Goal: Transaction & Acquisition: Purchase product/service

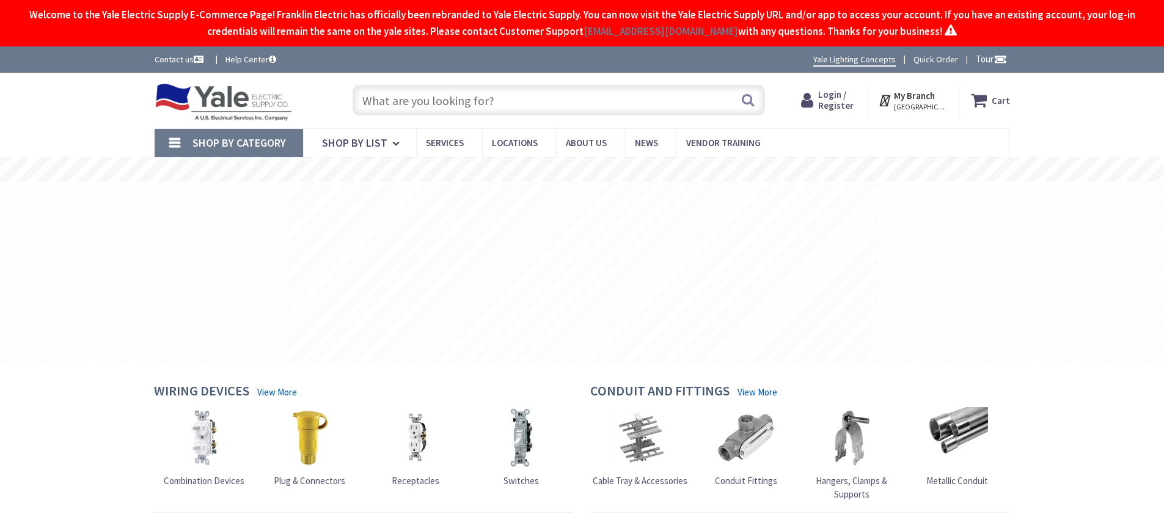
click at [510, 105] on input "text" at bounding box center [559, 100] width 413 height 31
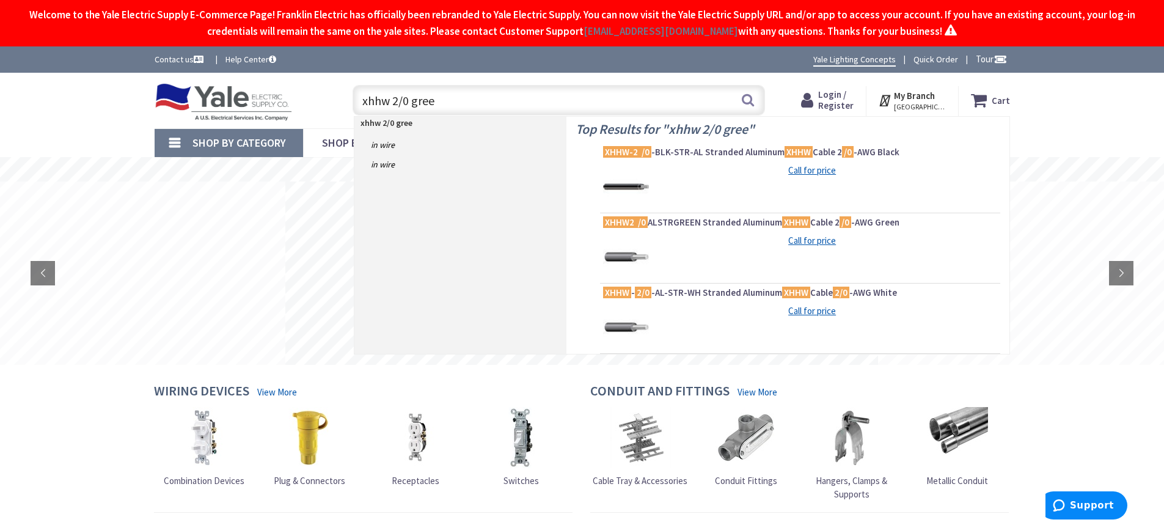
type input "xhhw 2/0 green"
